Goal: Task Accomplishment & Management: Use online tool/utility

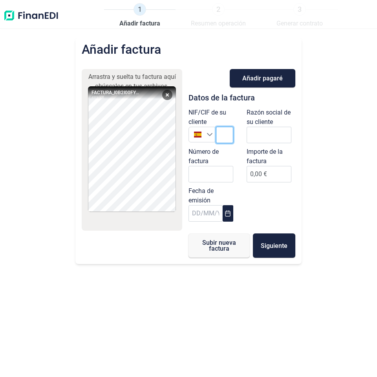
click at [225, 136] on input "text" at bounding box center [224, 135] width 17 height 16
click at [217, 136] on input "text" at bounding box center [224, 135] width 17 height 16
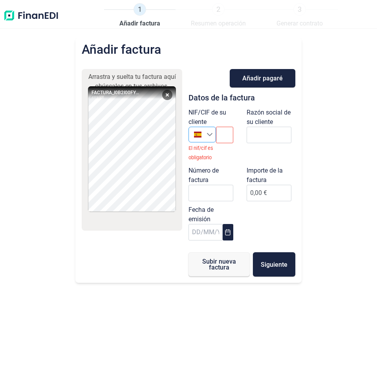
click at [209, 136] on icon "Seleccione un país" at bounding box center [209, 134] width 6 height 6
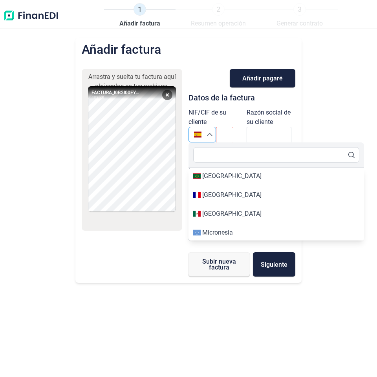
scroll to position [2790, 0]
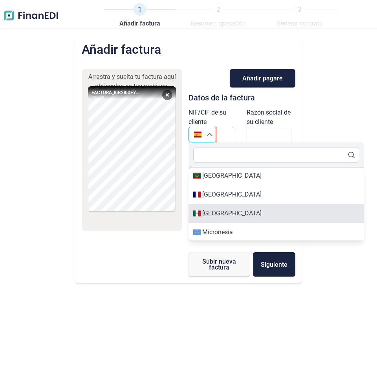
click at [260, 211] on div "[GEOGRAPHIC_DATA]" at bounding box center [276, 213] width 166 height 9
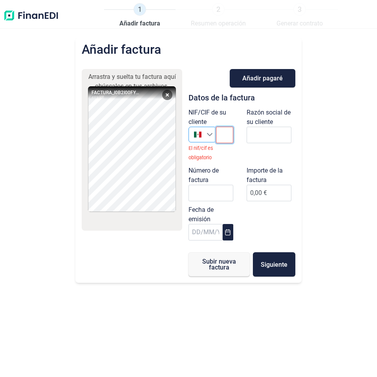
click at [224, 137] on input "text" at bounding box center [224, 135] width 17 height 16
paste input "DLI931201MI9"
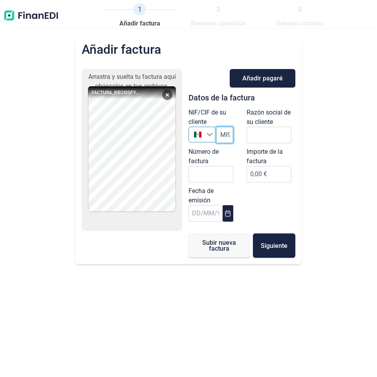
type input "DLI931201MI9"
click at [253, 133] on input "text" at bounding box center [268, 135] width 45 height 16
paste input "DISTRIBUIDORA LIVERPOOL S.A. DE C.V."
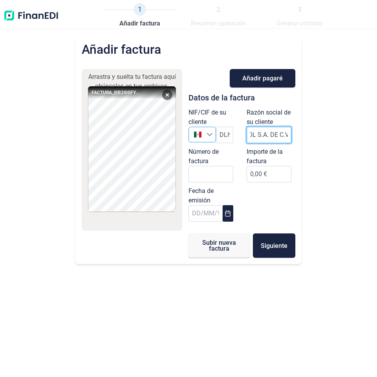
type input "DISTRIBUIDORA LIVERPOOL S.A. DE C.V."
click at [216, 171] on input "Número de factura" at bounding box center [210, 174] width 45 height 16
paste input "I0B2I00FY00001088"
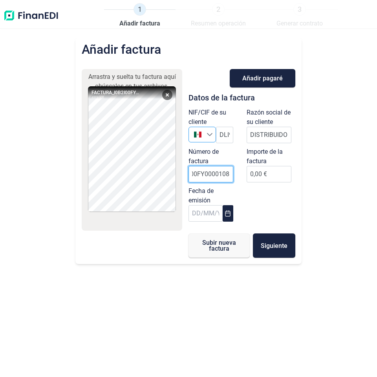
type input "I0B2I00FY00001088"
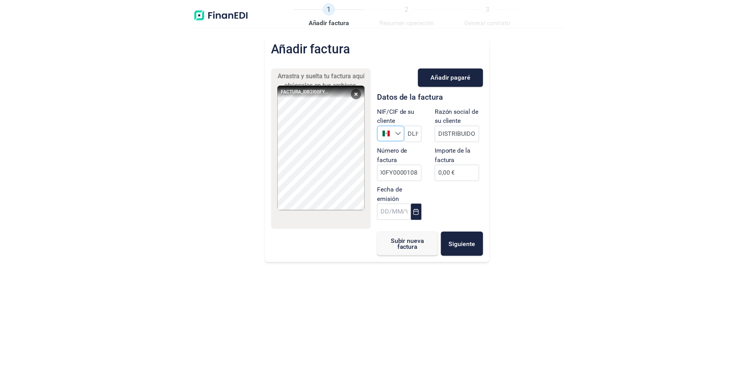
scroll to position [0, 0]
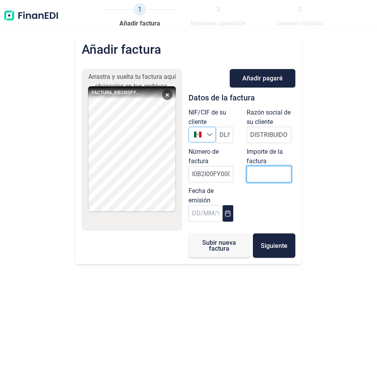
drag, startPoint x: 252, startPoint y: 172, endPoint x: 261, endPoint y: 181, distance: 13.3
paste input "number"
click at [262, 173] on input "number" at bounding box center [268, 174] width 45 height 16
type input "9413.08"
click at [194, 214] on input "text" at bounding box center [205, 213] width 34 height 16
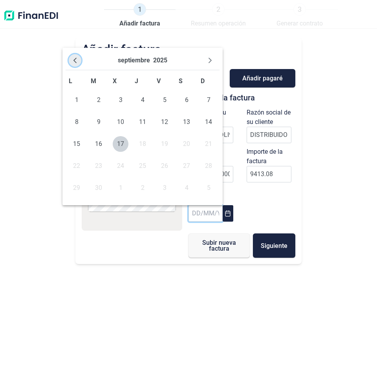
click at [77, 63] on icon "Previous Month" at bounding box center [75, 60] width 6 height 6
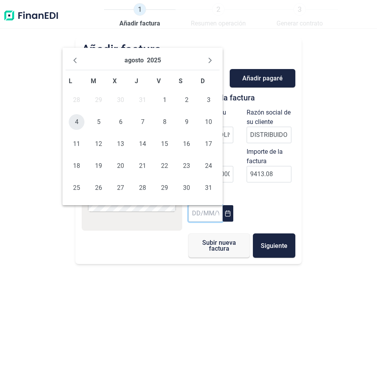
click at [80, 124] on span "4" at bounding box center [77, 122] width 16 height 16
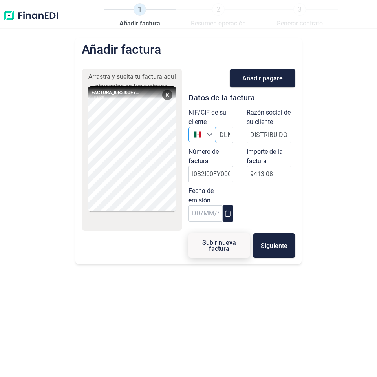
click at [224, 248] on span "Subir nueva factura" at bounding box center [219, 246] width 36 height 12
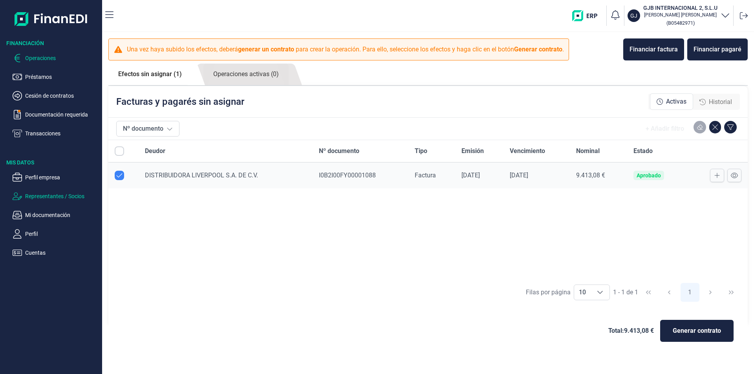
checkbox input "true"
click at [27, 130] on p "Transacciones" at bounding box center [62, 133] width 74 height 9
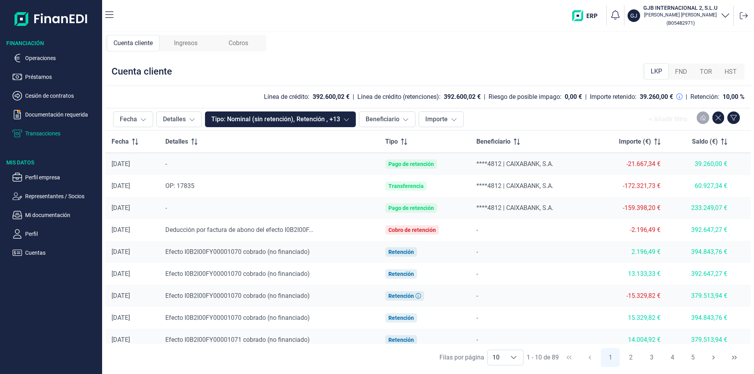
click at [186, 43] on span "Ingresos" at bounding box center [186, 42] width 24 height 9
